Goal: Transaction & Acquisition: Register for event/course

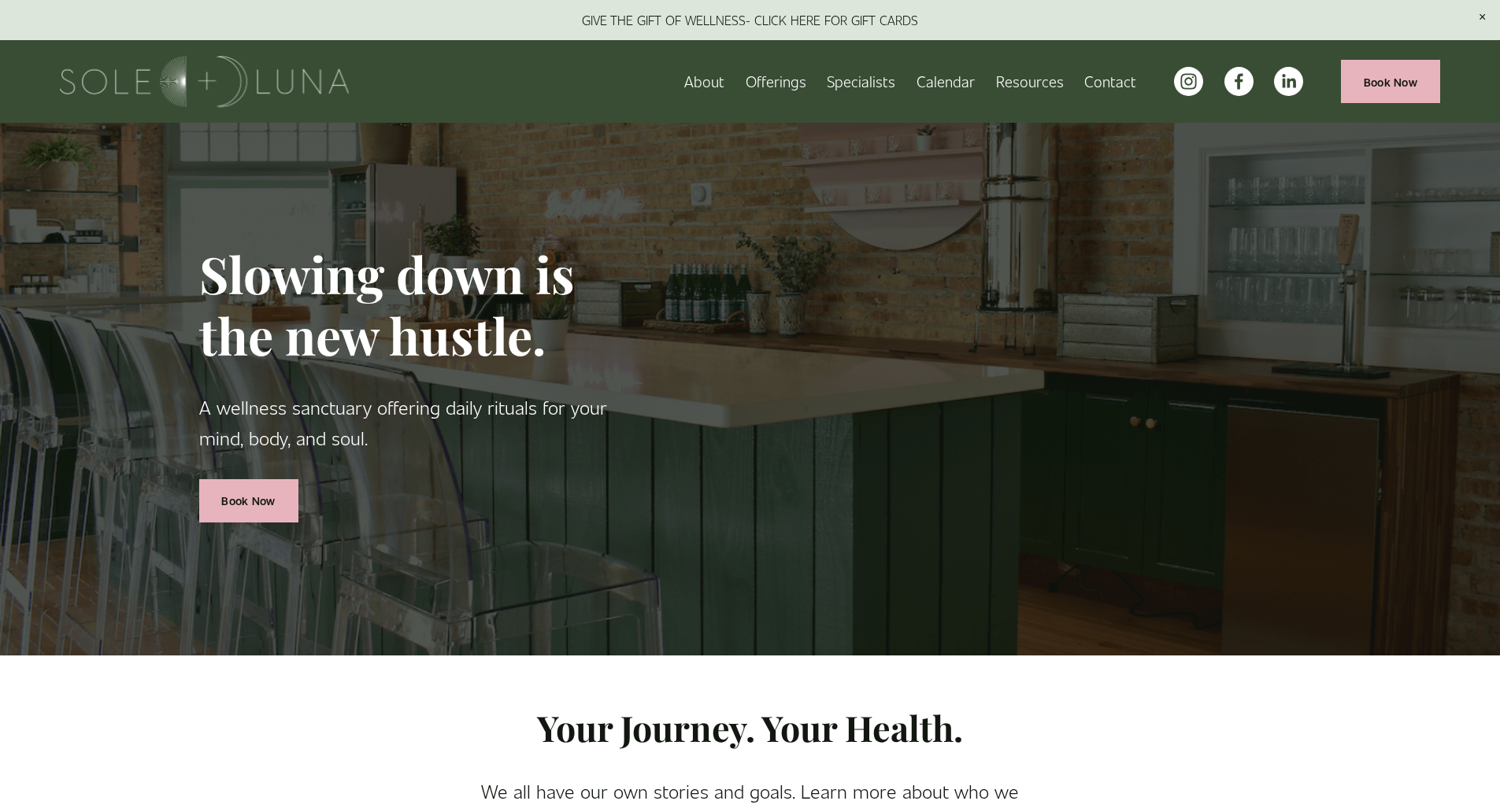
click at [1105, 80] on link "Contact" at bounding box center [1109, 81] width 52 height 27
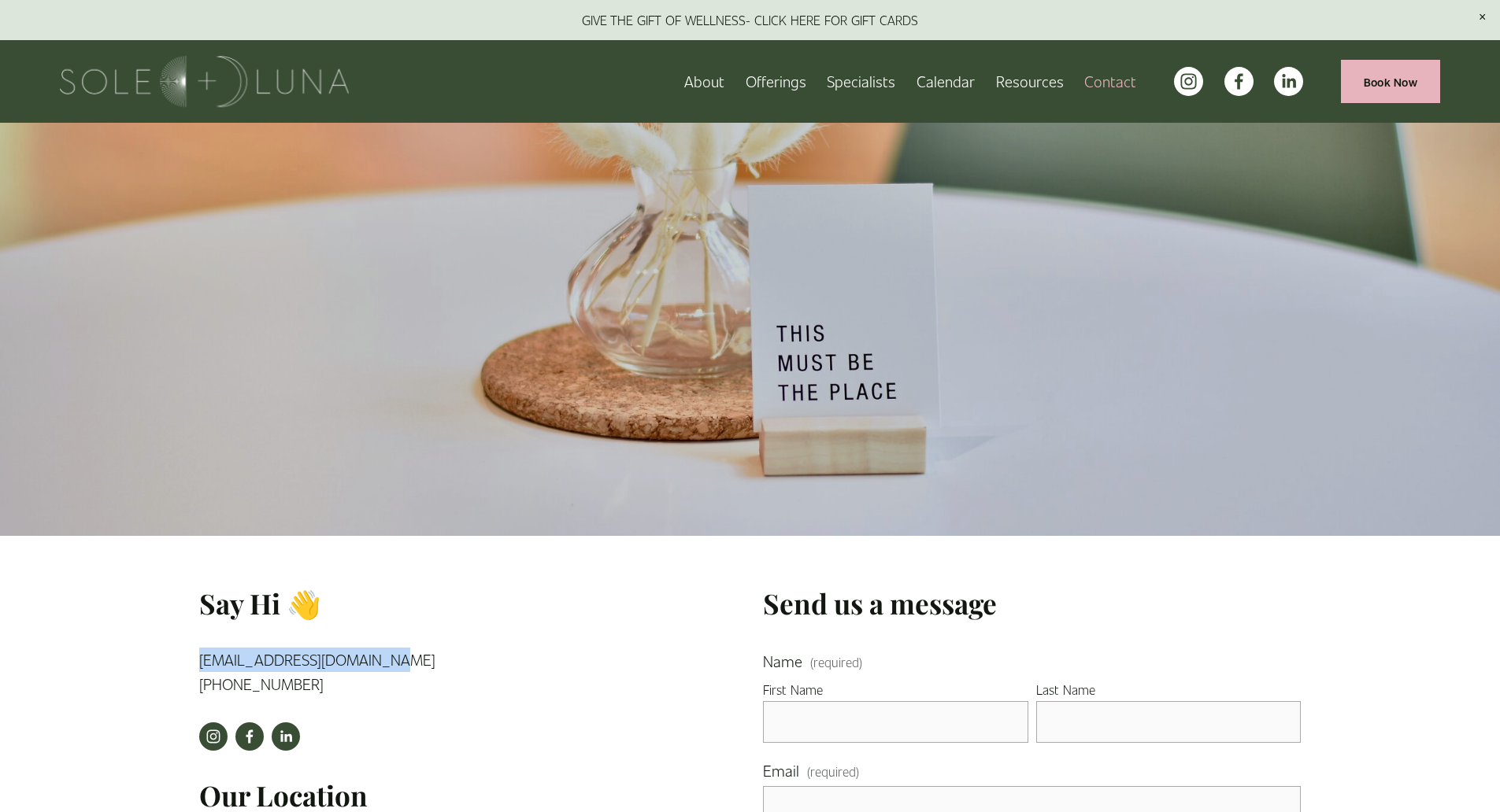
drag, startPoint x: 382, startPoint y: 661, endPoint x: 197, endPoint y: 663, distance: 185.0
click at [197, 663] on div "Say Hi 👋 info@solelunawellness.com (224) 505-5990" at bounding box center [373, 646] width 376 height 123
copy link "[EMAIL_ADDRESS][DOMAIN_NAME]"
click at [883, 87] on link "Specialists" at bounding box center [861, 81] width 69 height 27
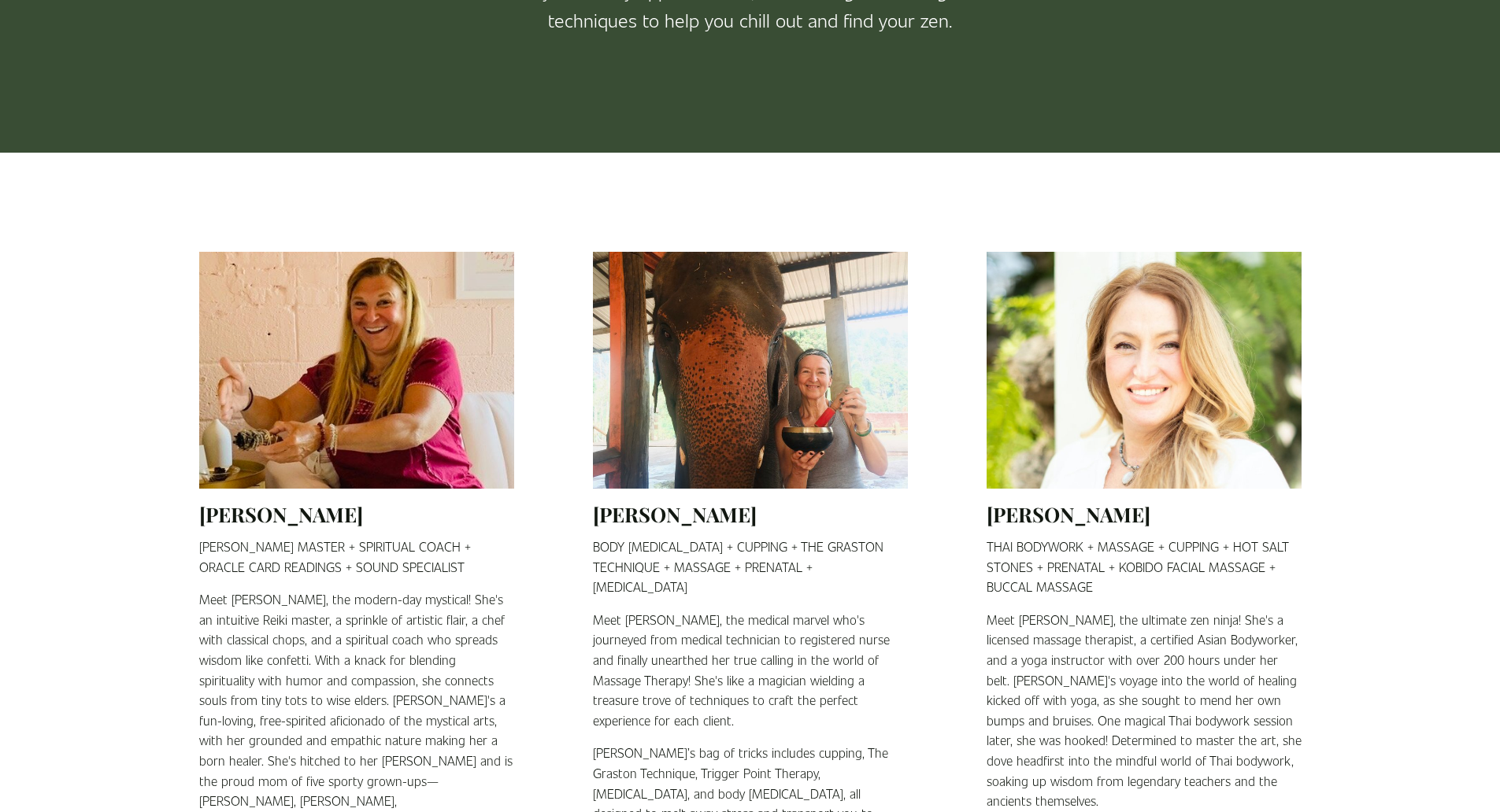
scroll to position [393, 0]
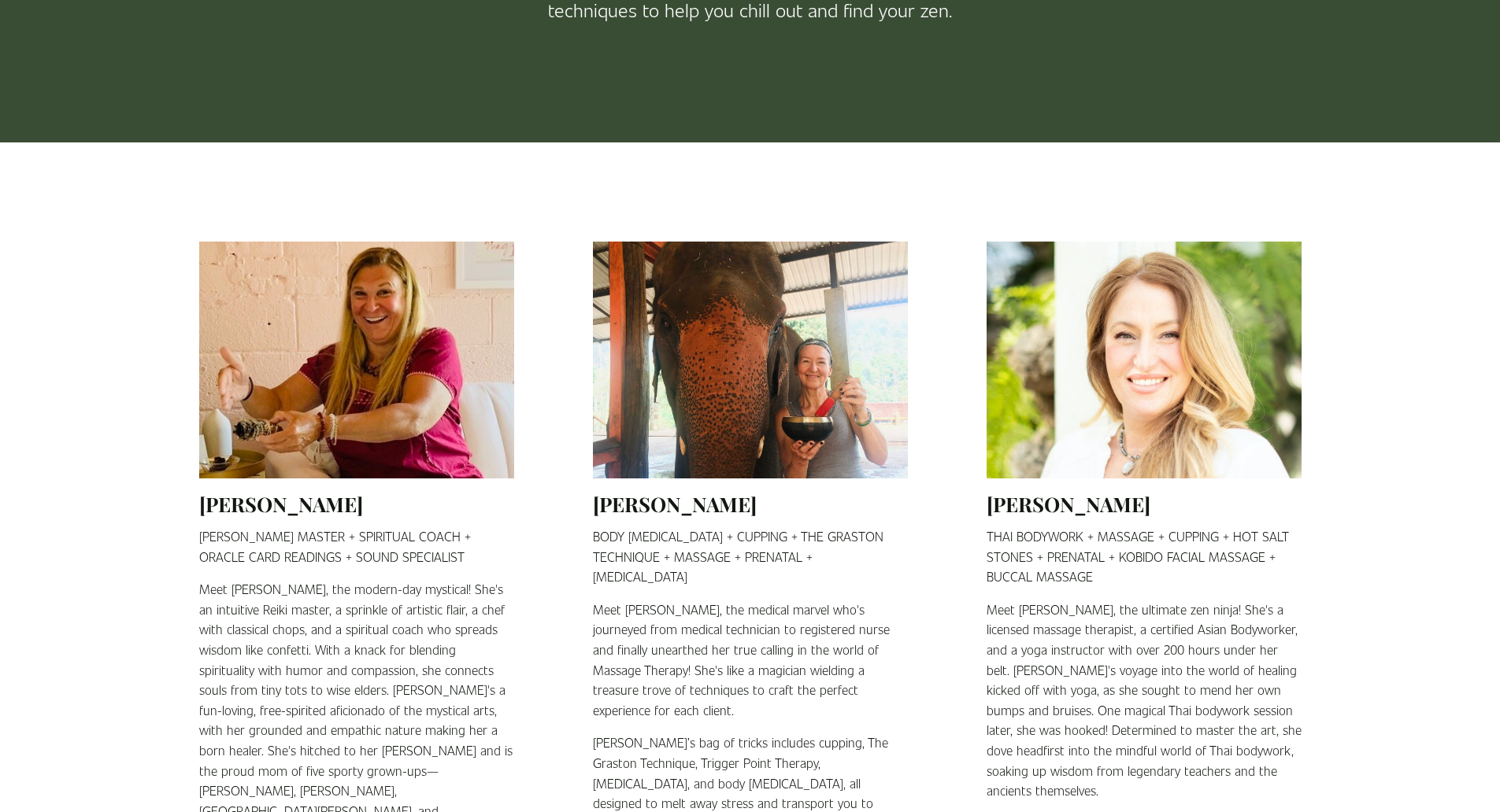
click at [273, 513] on h2 "Julie Dynek" at bounding box center [357, 504] width 315 height 26
drag, startPoint x: 363, startPoint y: 581, endPoint x: 363, endPoint y: 566, distance: 15.0
click at [363, 580] on div "REIKI MASTER + SPIRITUAL COACH + ORACLE CARD READINGS + SOUND SPECIALIST Meet J…" at bounding box center [357, 731] width 315 height 408
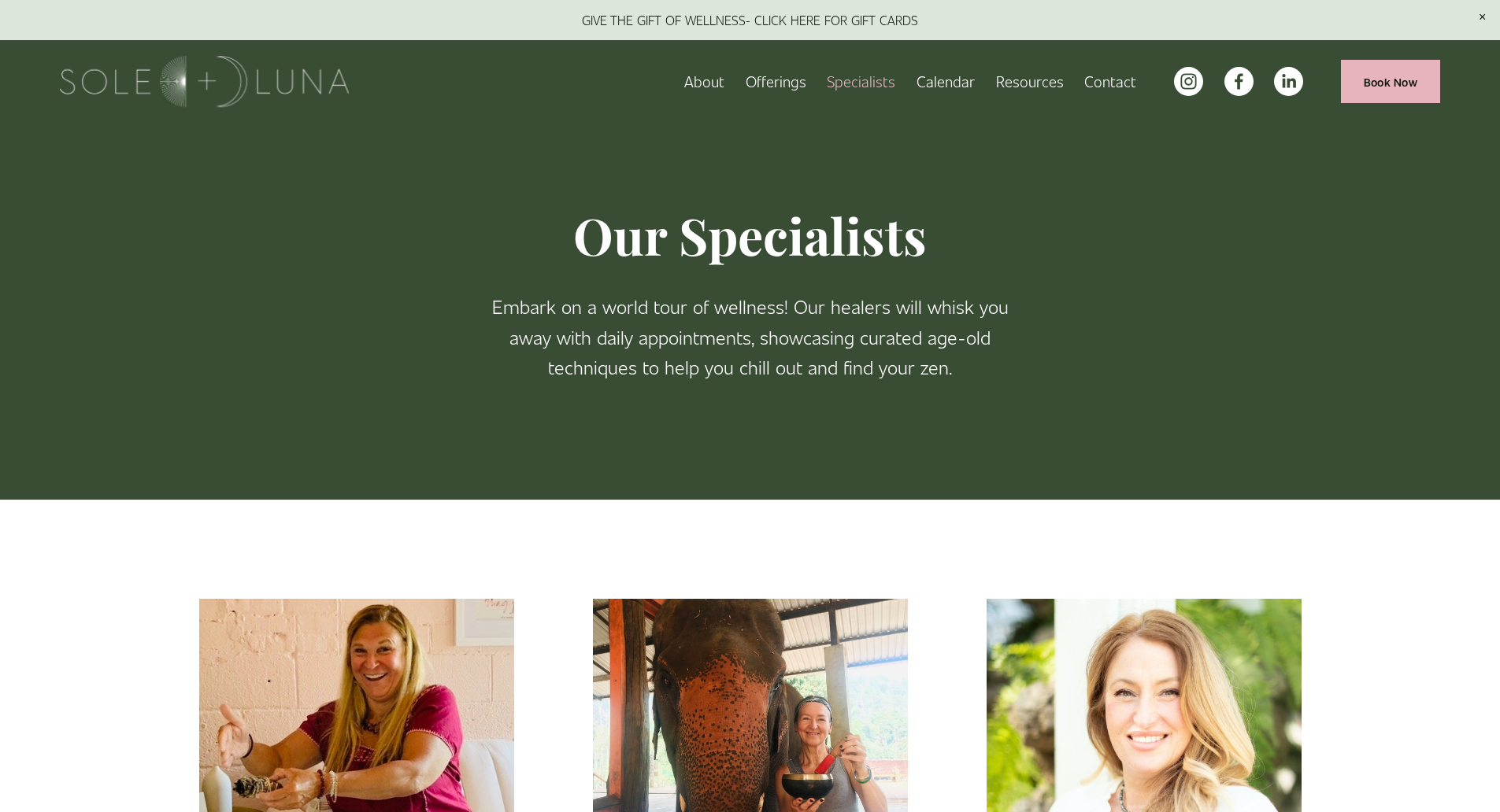
scroll to position [0, 0]
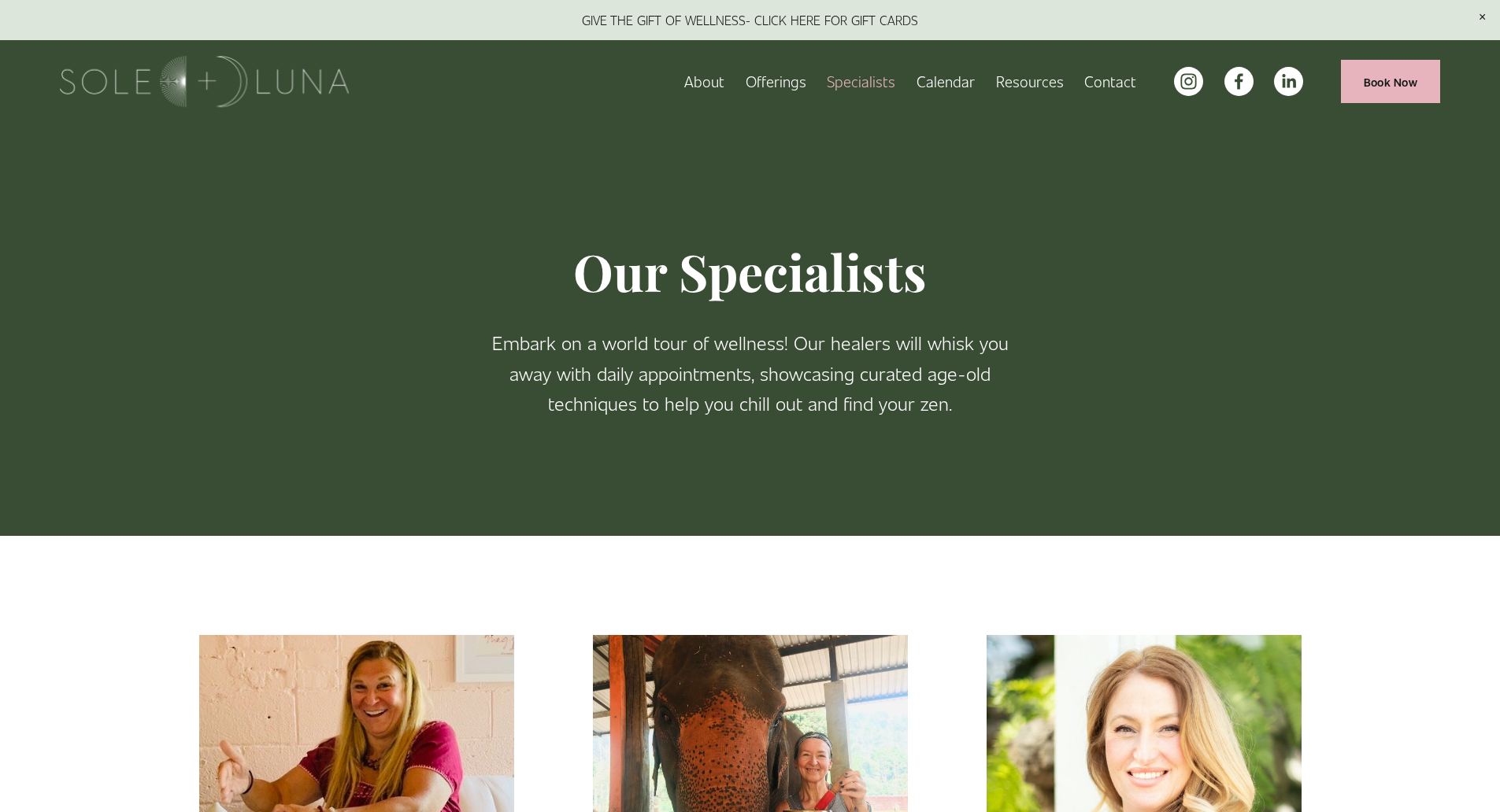
click at [944, 88] on link "Calendar" at bounding box center [946, 81] width 59 height 27
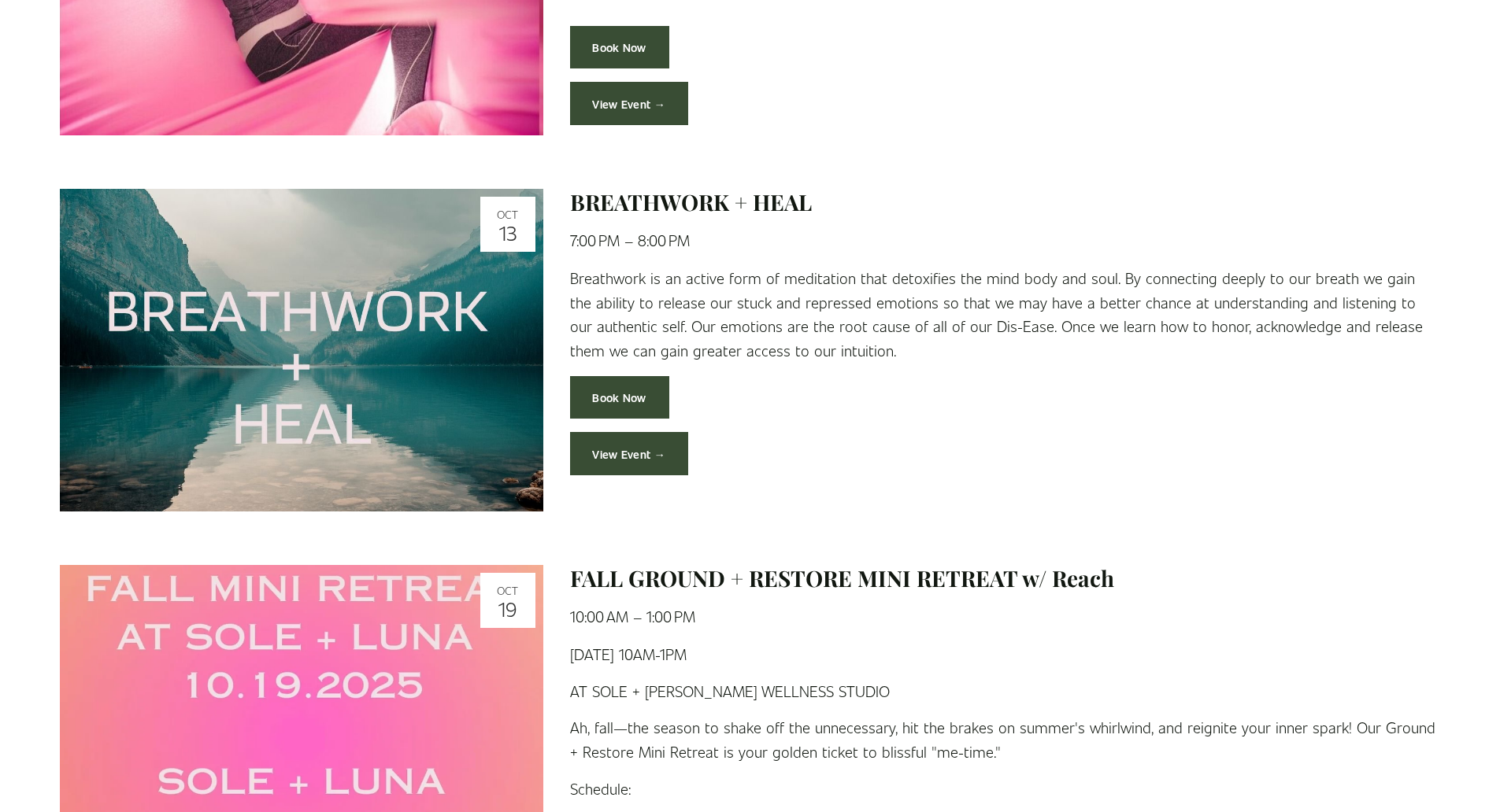
scroll to position [1259, 0]
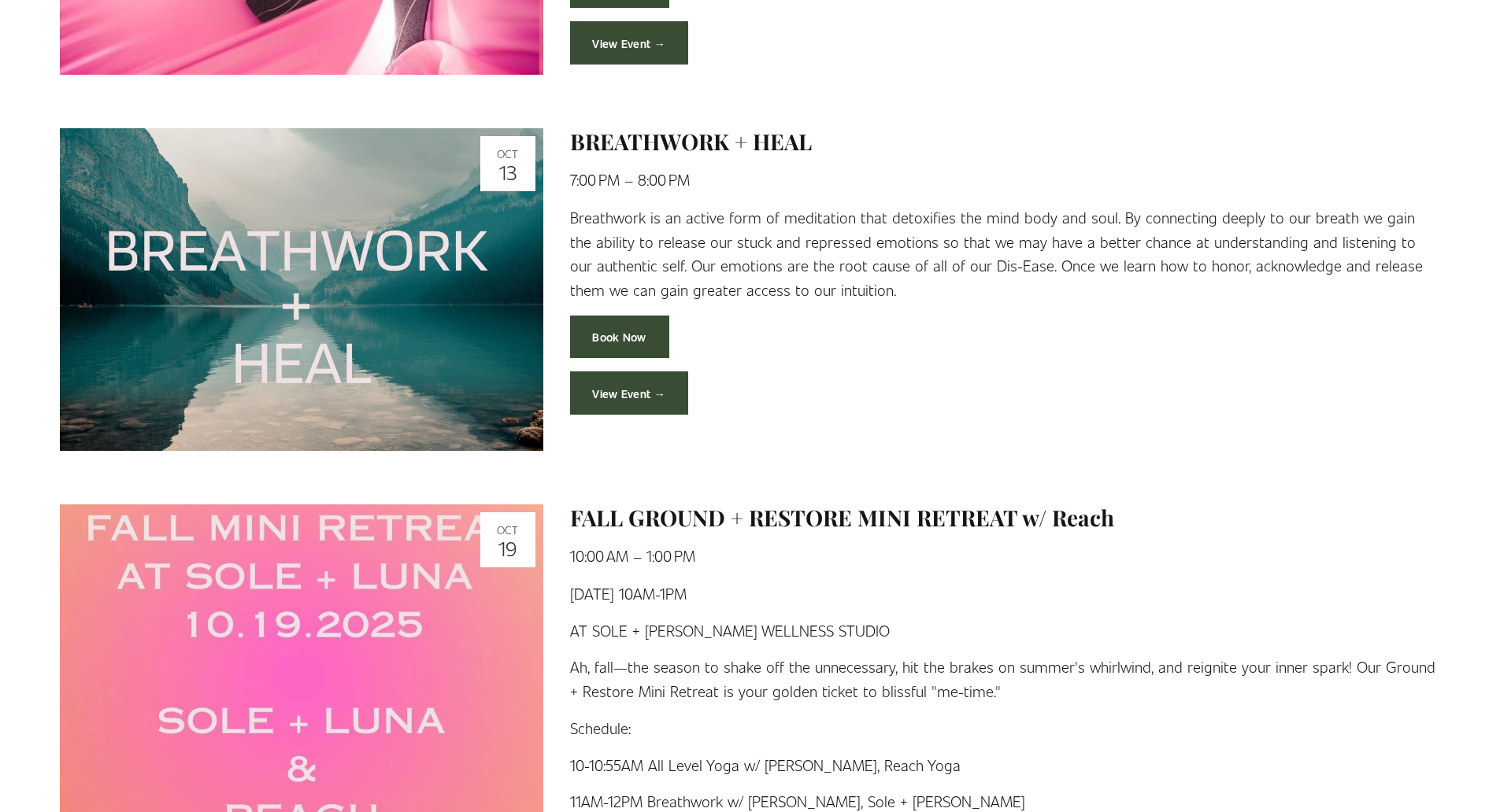
click at [614, 390] on link "View Event →" at bounding box center [629, 392] width 119 height 43
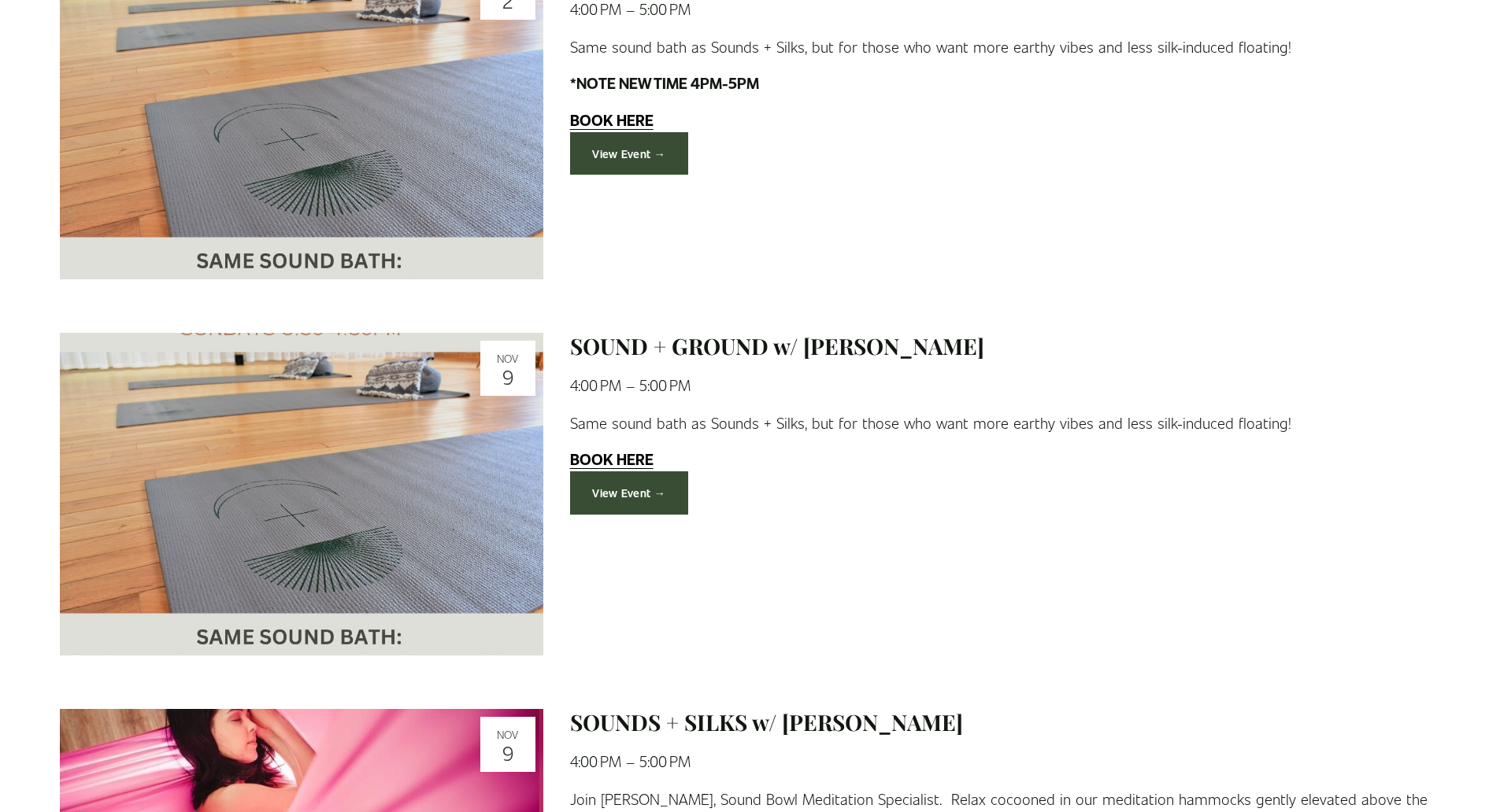
scroll to position [4094, 0]
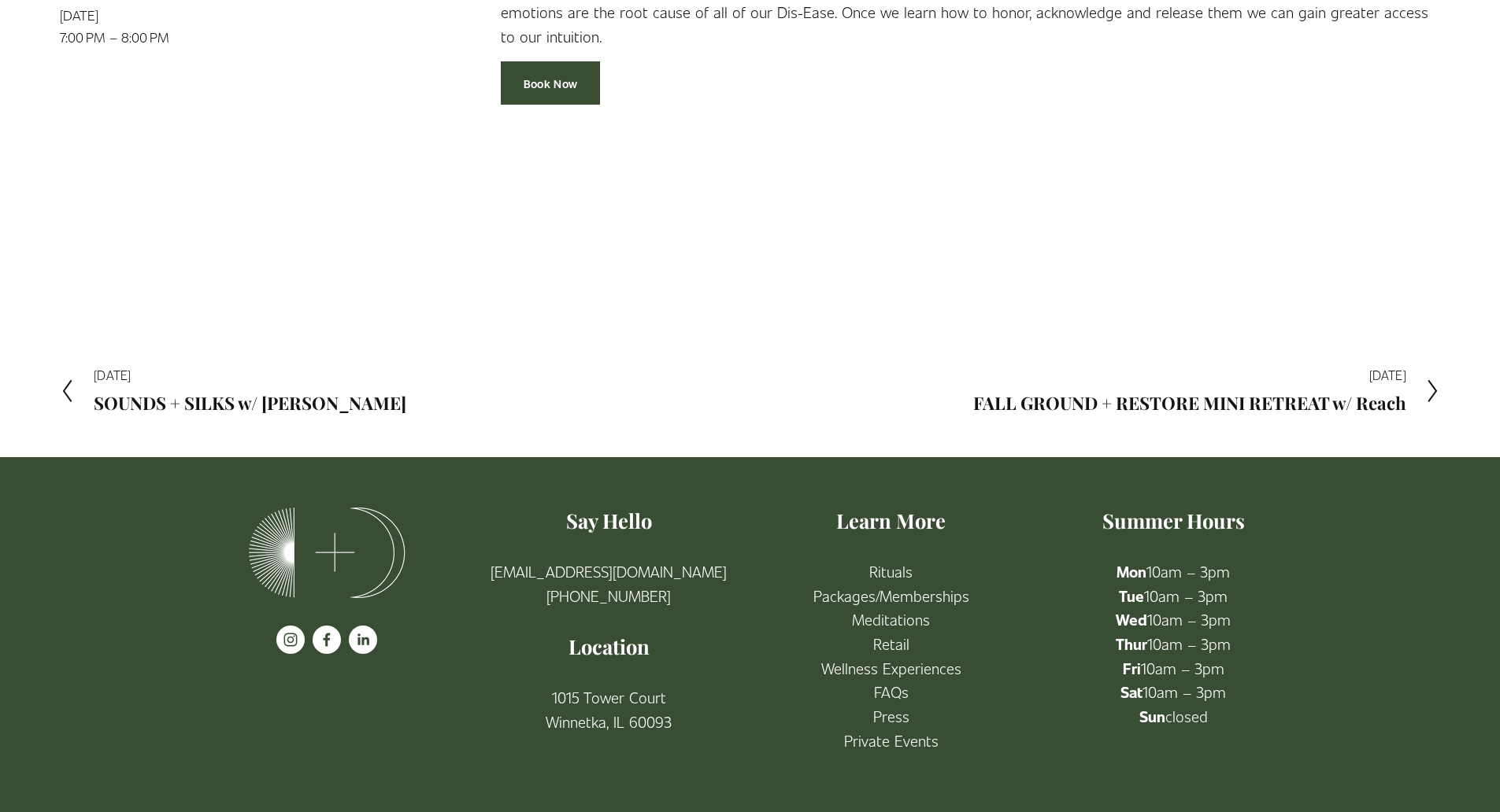
scroll to position [338, 0]
